Goal: Find specific page/section: Find specific page/section

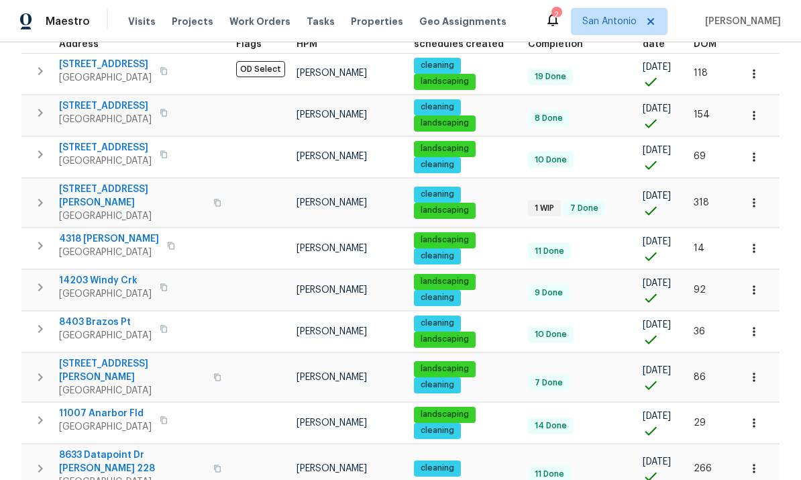
scroll to position [214, 0]
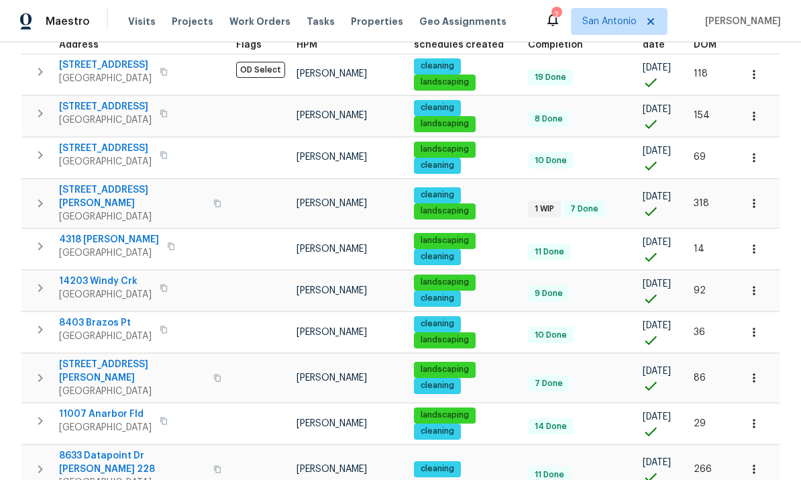
click at [761, 416] on button "button" at bounding box center [754, 423] width 30 height 30
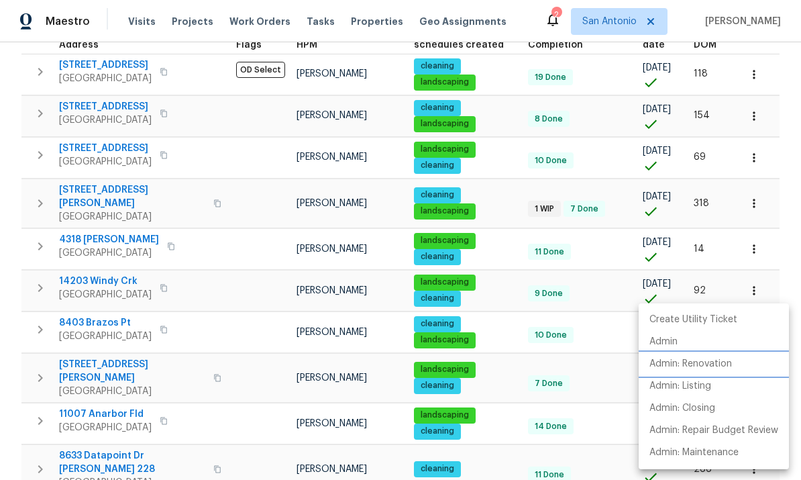
click at [699, 368] on p "Admin: Renovation" at bounding box center [690, 364] width 82 height 14
click at [97, 412] on div at bounding box center [400, 240] width 801 height 480
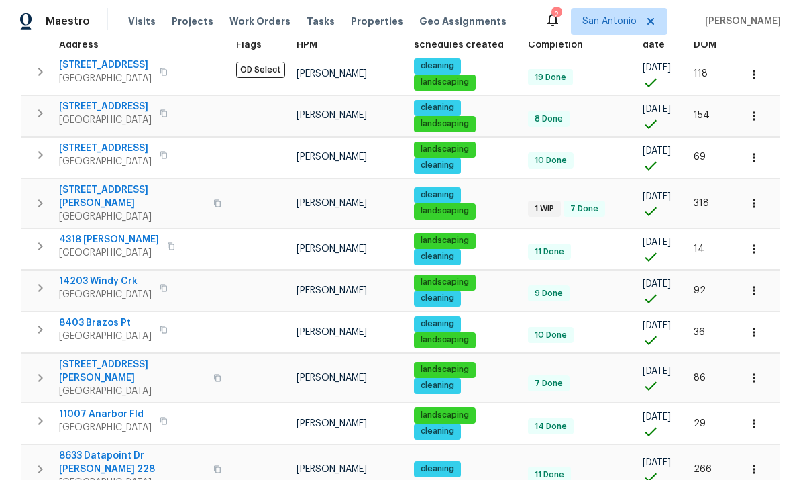
click at [99, 409] on span "11007 Anarbor Fld" at bounding box center [105, 413] width 93 height 13
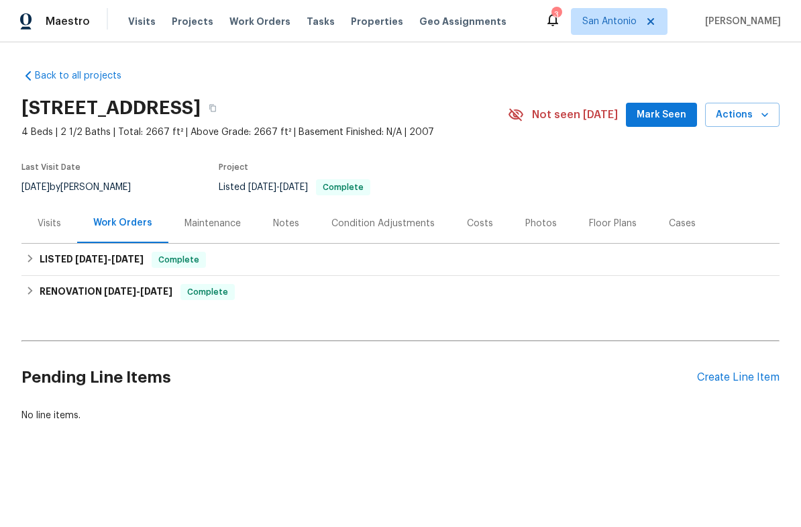
click at [657, 116] on span "Mark Seen" at bounding box center [662, 115] width 50 height 17
click at [473, 227] on div "Costs" at bounding box center [480, 223] width 26 height 13
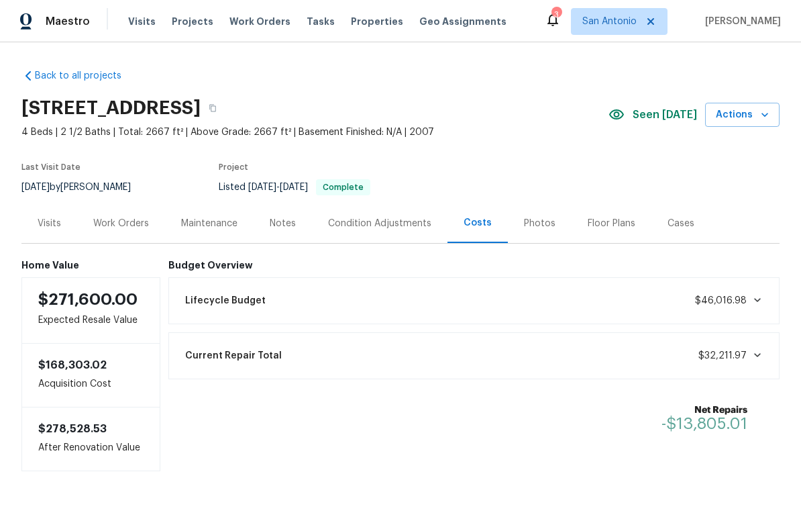
click at [276, 213] on div "Notes" at bounding box center [283, 223] width 58 height 40
